Goal: Task Accomplishment & Management: Manage account settings

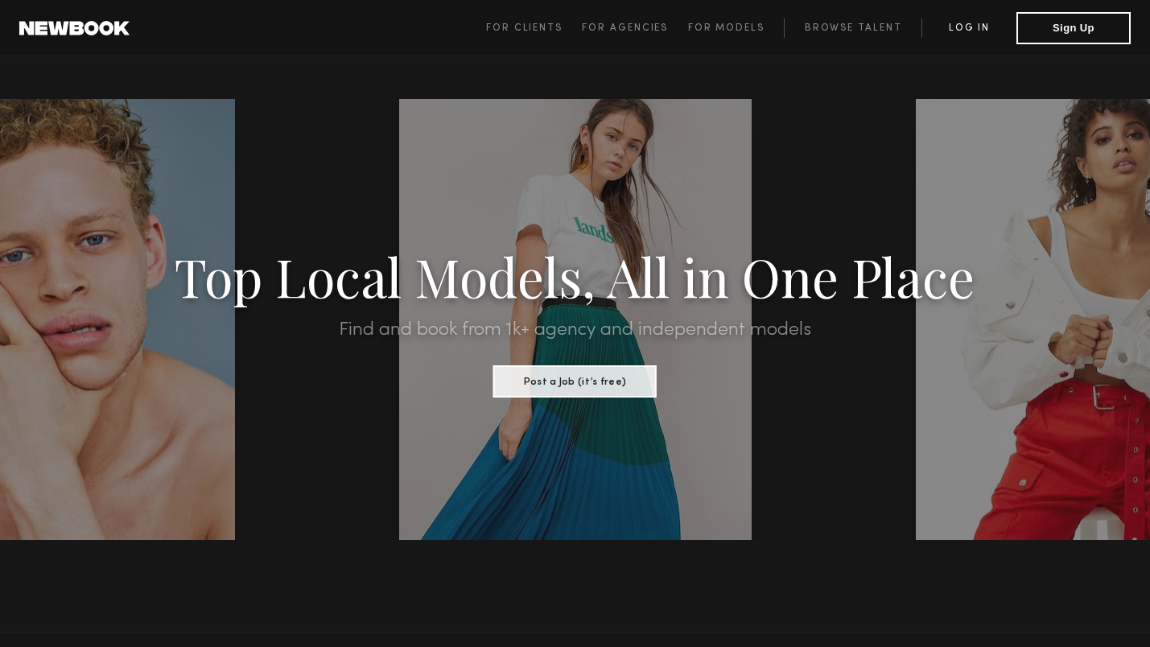
click at [960, 26] on link "Log in" at bounding box center [969, 28] width 95 height 19
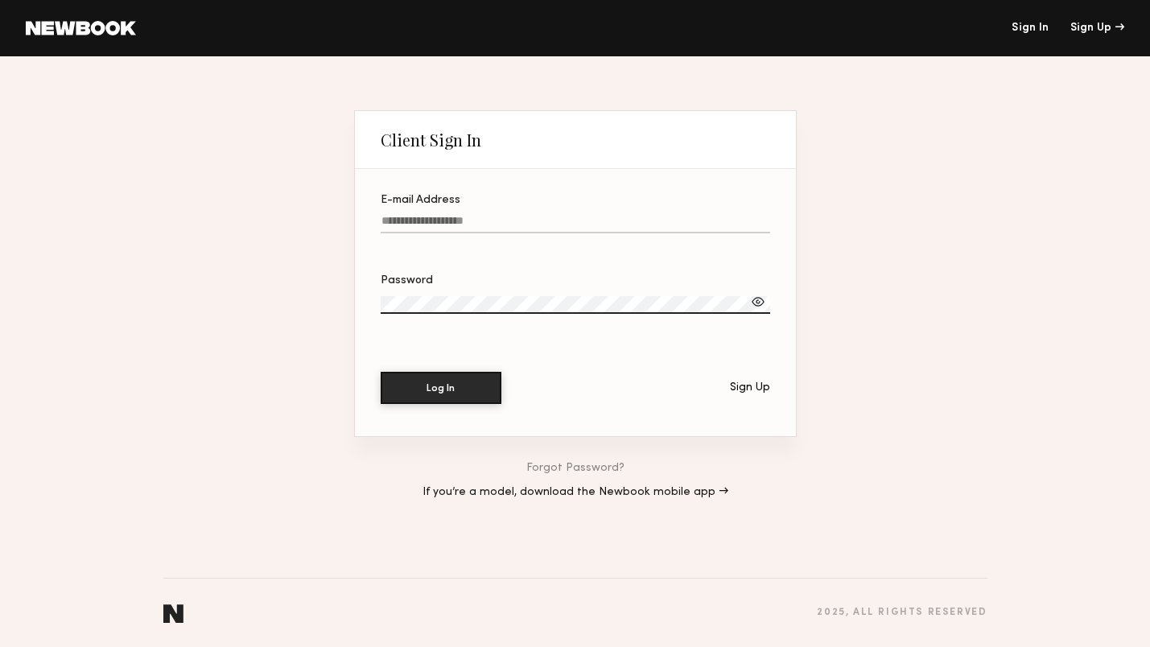
type input "**********"
click at [440, 388] on button "Log In" at bounding box center [441, 388] width 121 height 32
click at [448, 386] on button "Log In" at bounding box center [441, 387] width 121 height 32
click at [1038, 31] on link "Sign In" at bounding box center [1030, 28] width 37 height 11
click at [1041, 26] on link "Sign In" at bounding box center [1030, 28] width 37 height 11
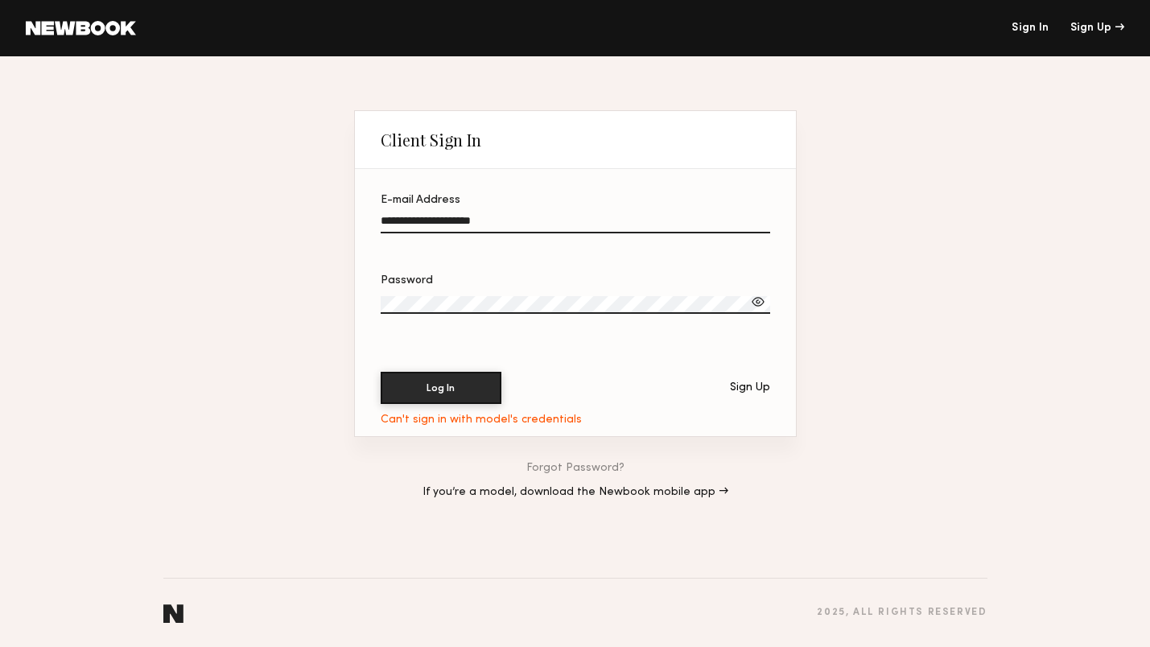
click at [1041, 26] on link "Sign In" at bounding box center [1030, 28] width 37 height 11
click at [131, 31] on link at bounding box center [81, 28] width 110 height 14
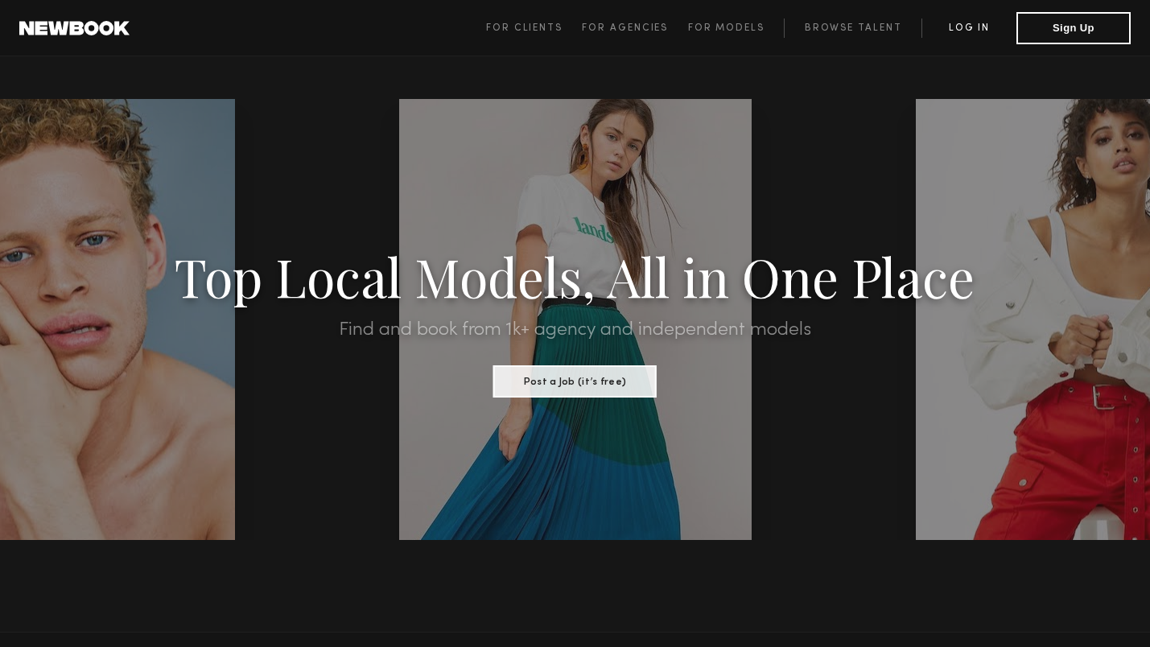
click at [980, 26] on link "Log in" at bounding box center [969, 28] width 95 height 19
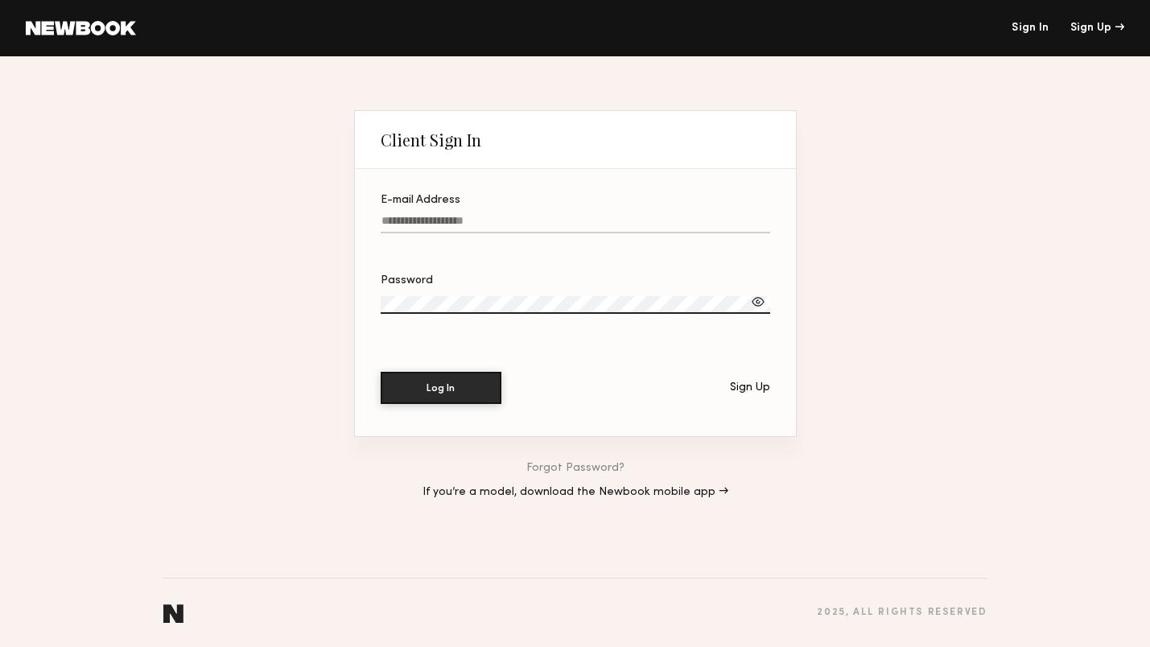
click at [660, 491] on link "If you’re a model, download the Newbook mobile app →" at bounding box center [576, 492] width 306 height 11
